Goal: Find specific page/section

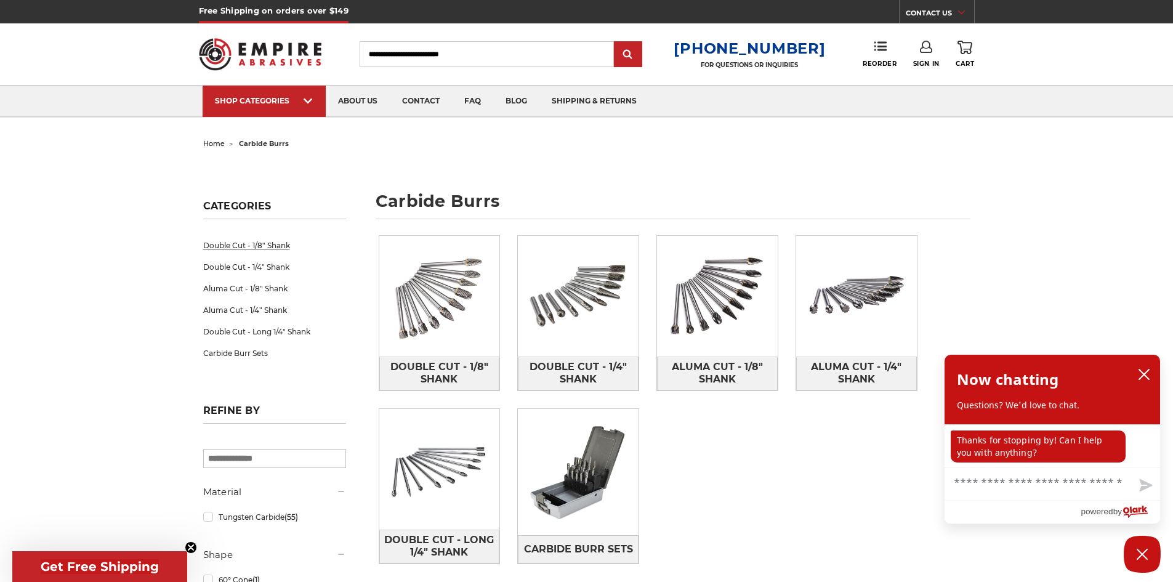
click at [233, 244] on link "Double Cut - 1/8" Shank" at bounding box center [274, 246] width 143 height 22
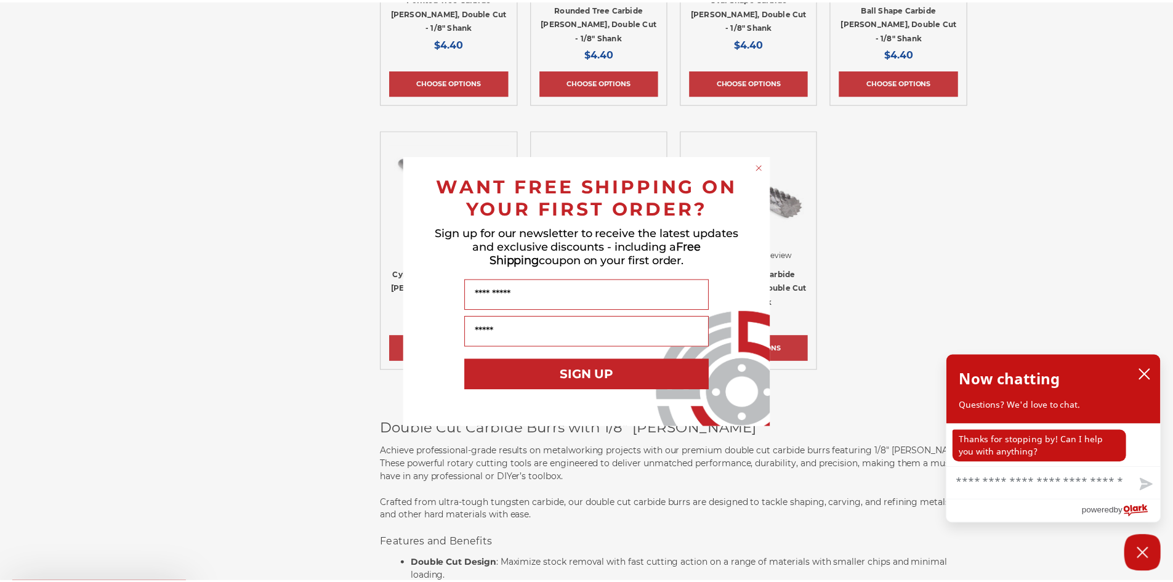
scroll to position [678, 0]
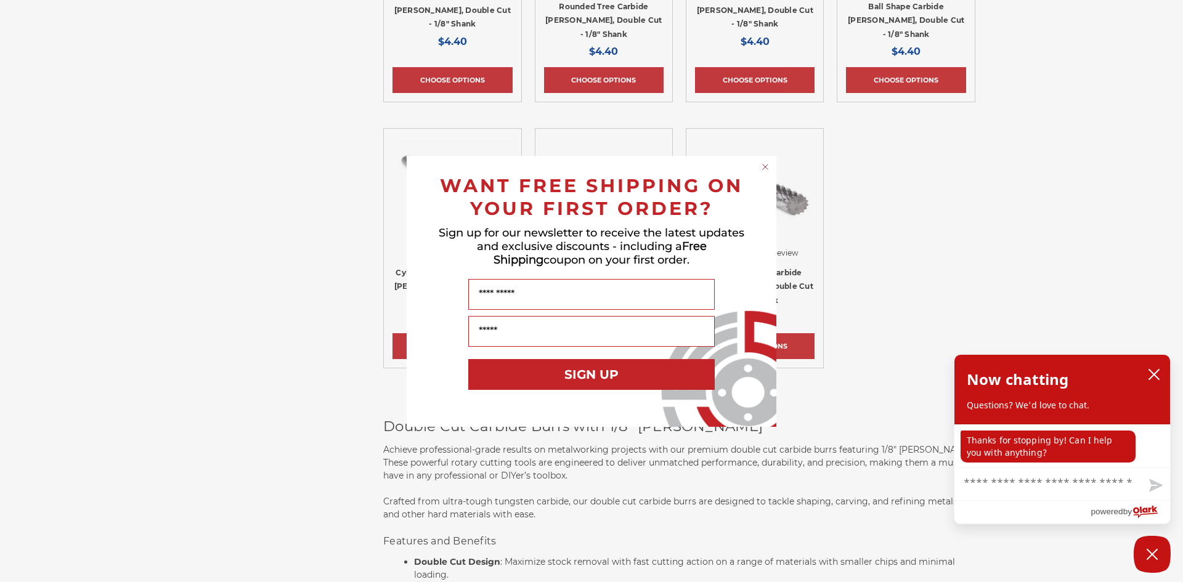
click at [763, 165] on circle "Close dialog" at bounding box center [765, 167] width 12 height 12
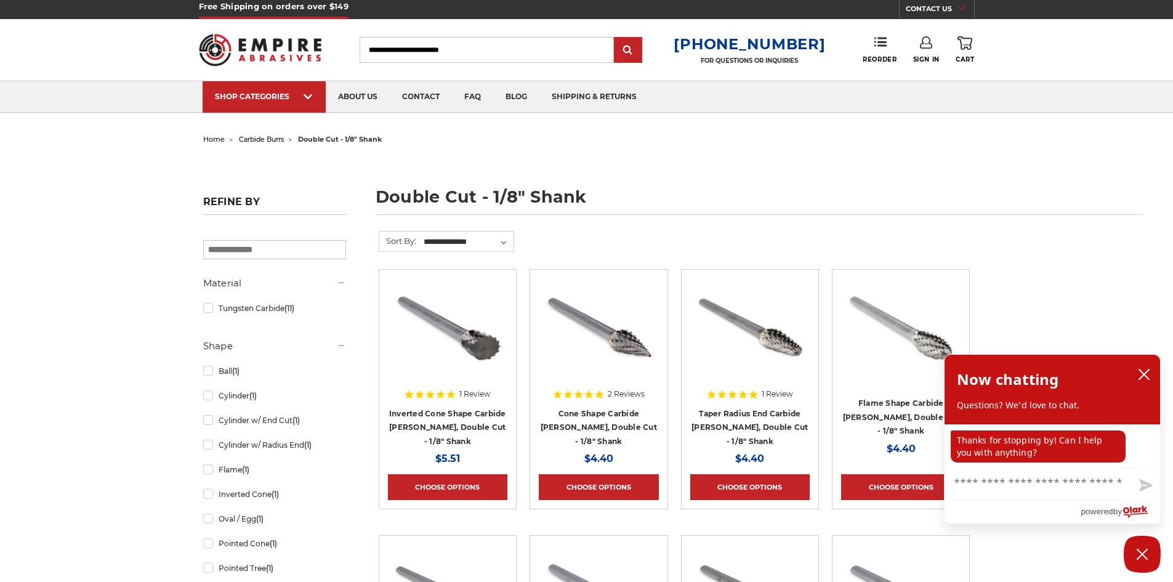
scroll to position [0, 0]
